Goal: Navigation & Orientation: Find specific page/section

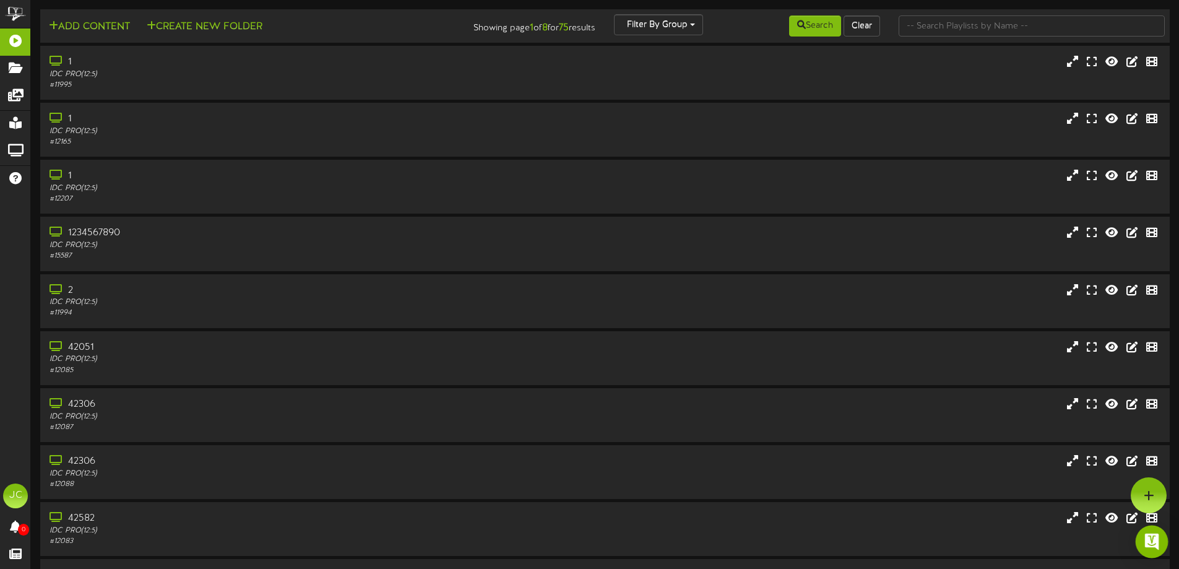
click at [1155, 545] on img "Open Intercom Messenger" at bounding box center [1151, 541] width 16 height 16
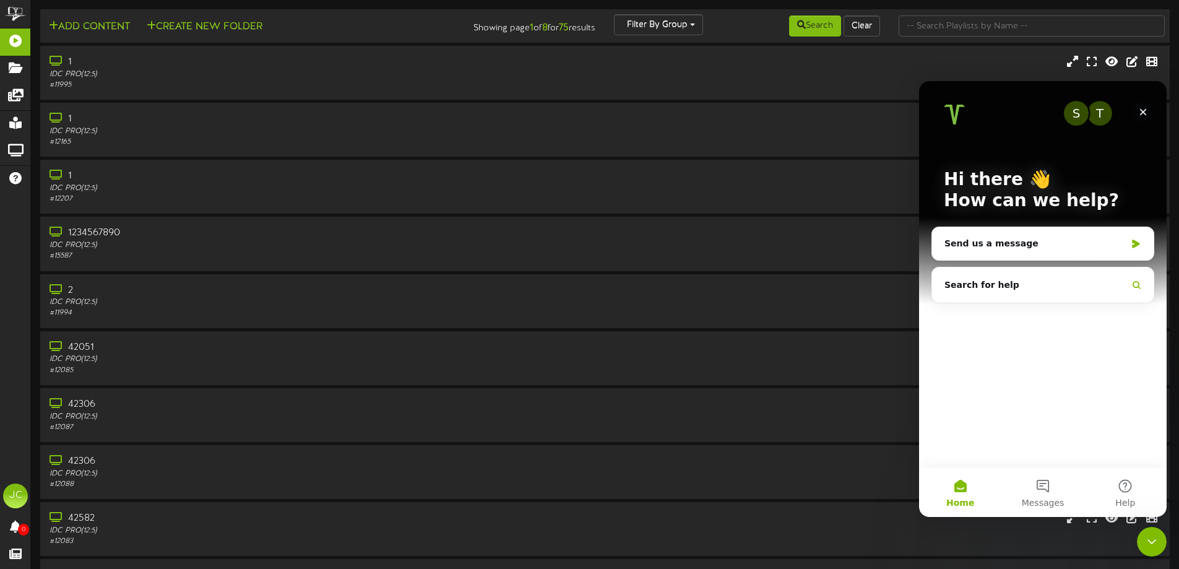
click at [1145, 116] on icon "Close" at bounding box center [1143, 112] width 10 height 10
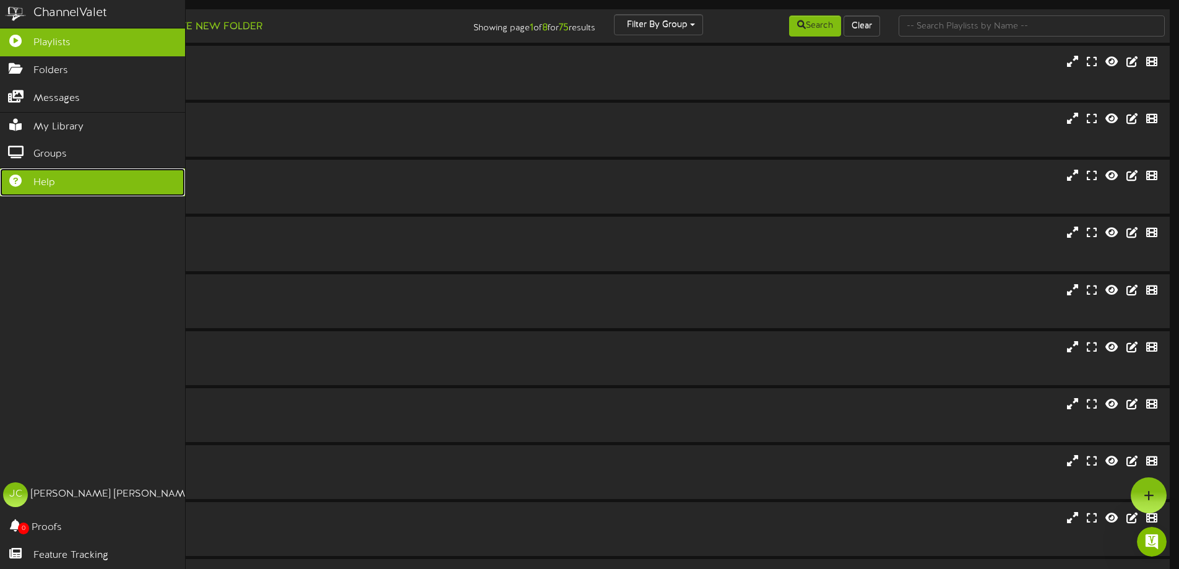
click at [16, 178] on icon at bounding box center [15, 178] width 31 height 9
